Goal: Task Accomplishment & Management: Manage account settings

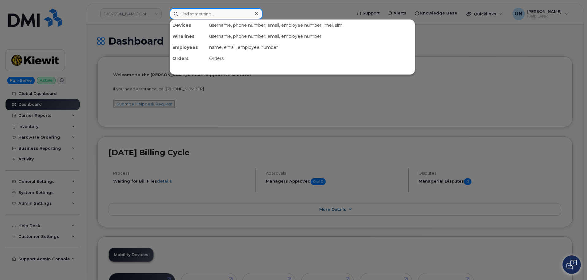
click at [185, 17] on input at bounding box center [216, 13] width 93 height 11
paste input "9125362602"
type input "9125362602"
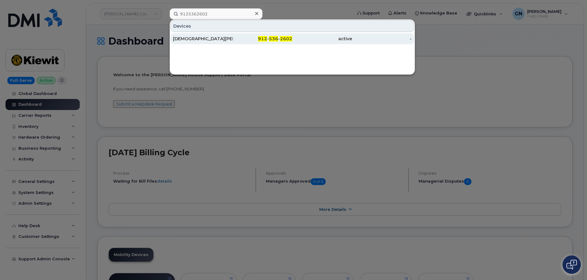
click at [213, 40] on div "KRISTEN MCGREGOR" at bounding box center [203, 39] width 60 height 6
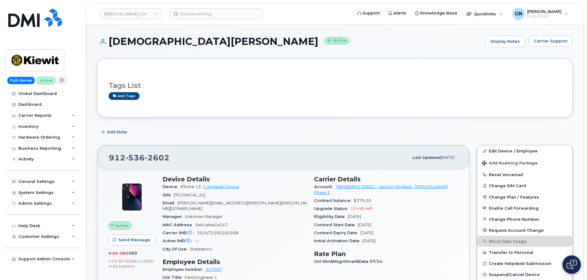
click at [138, 40] on h1 "KRISTEN MCGREGOR Active" at bounding box center [289, 41] width 385 height 11
drag, startPoint x: 138, startPoint y: 40, endPoint x: 188, endPoint y: 43, distance: 50.1
click at [188, 43] on h1 "KRISTEN MCGREGOR Active" at bounding box center [289, 41] width 385 height 11
copy h1 "KRISTEN MCGREGOR"
drag, startPoint x: 193, startPoint y: 66, endPoint x: 182, endPoint y: 62, distance: 11.6
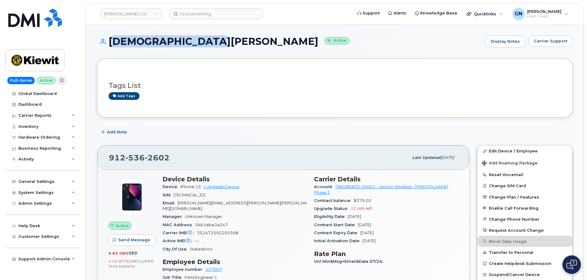
click at [191, 65] on div "Tags List Add tags" at bounding box center [335, 87] width 476 height 59
click at [137, 41] on h1 "KRISTEN MCGREGOR Active" at bounding box center [289, 41] width 385 height 11
drag, startPoint x: 137, startPoint y: 41, endPoint x: 164, endPoint y: 36, distance: 27.8
click at [164, 36] on h1 "KRISTEN MCGREGOR Active" at bounding box center [289, 41] width 385 height 11
copy h1 "KRISTEN MCGREGOR"
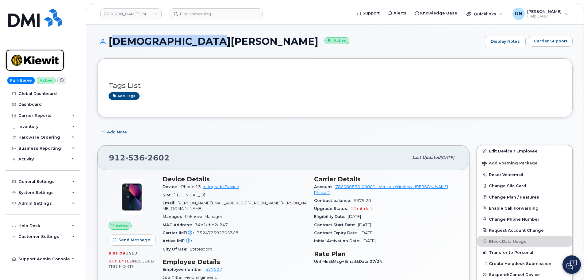
click at [44, 59] on img at bounding box center [34, 60] width 47 height 18
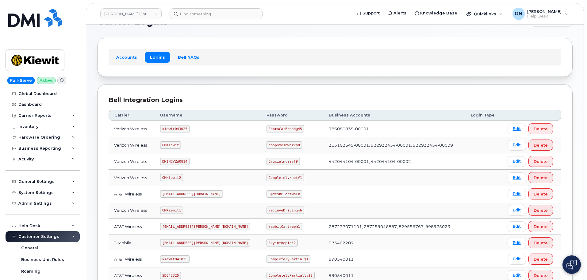
scroll to position [31, 0]
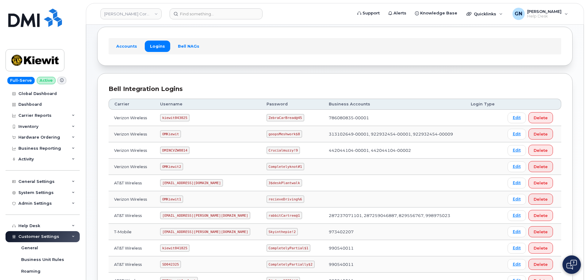
click at [172, 116] on code "kiewit043025" at bounding box center [174, 117] width 29 height 7
copy code "kiewit043025"
click at [267, 117] on code "ZebraCarBread@45" at bounding box center [286, 117] width 38 height 7
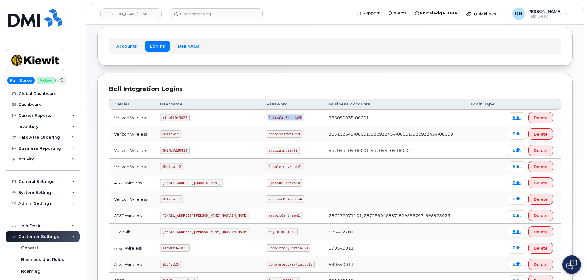
click at [267, 117] on code "ZebraCarBread@45" at bounding box center [286, 117] width 38 height 7
copy code "ZebraCarBread@45"
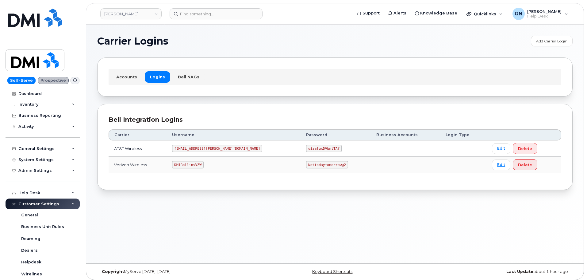
click at [195, 165] on code "DMIRollinsVZW" at bounding box center [187, 164] width 31 height 7
copy code "DMIRollinsVZW"
click at [306, 163] on code "Nottodaytomorrow@2" at bounding box center [327, 164] width 42 height 7
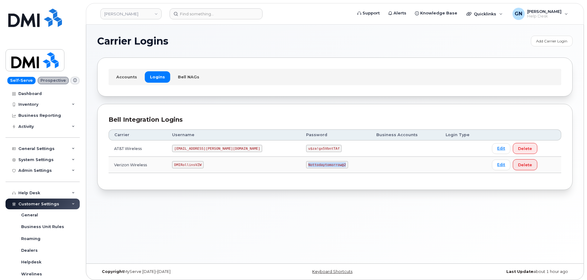
click at [306, 163] on code "Nottodaytomorrow@2" at bounding box center [327, 164] width 42 height 7
copy code "Nottodaytomorrow@2"
